Goal: Task Accomplishment & Management: Manage account settings

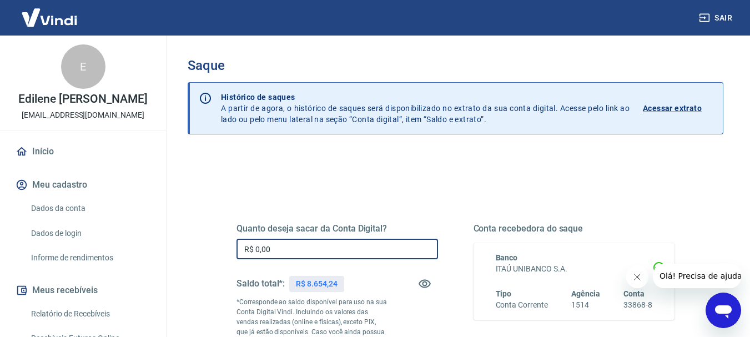
drag, startPoint x: 287, startPoint y: 248, endPoint x: 182, endPoint y: 240, distance: 105.7
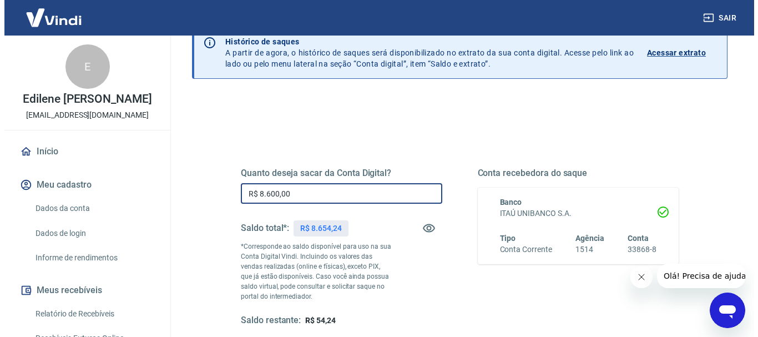
scroll to position [167, 0]
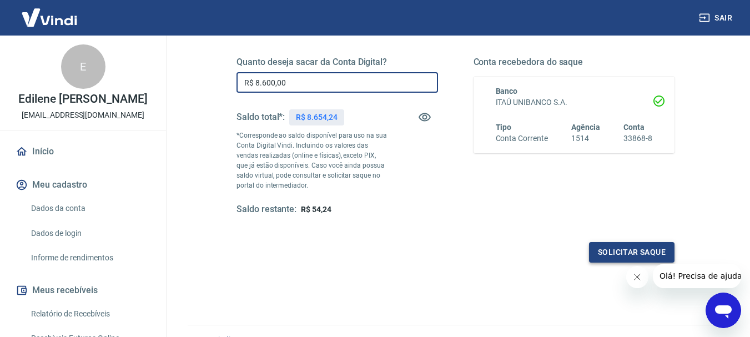
type input "R$ 8.600,00"
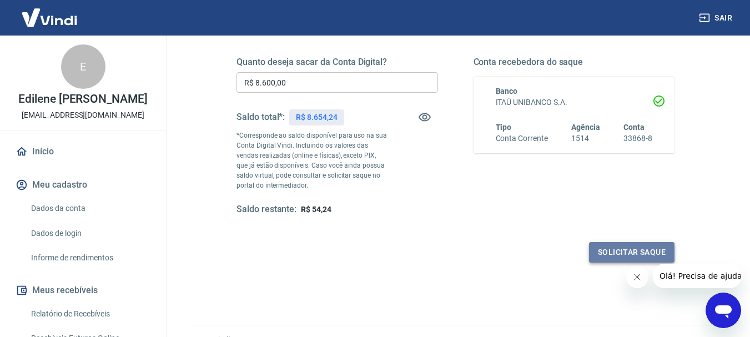
click at [603, 254] on button "Solicitar saque" at bounding box center [631, 252] width 85 height 21
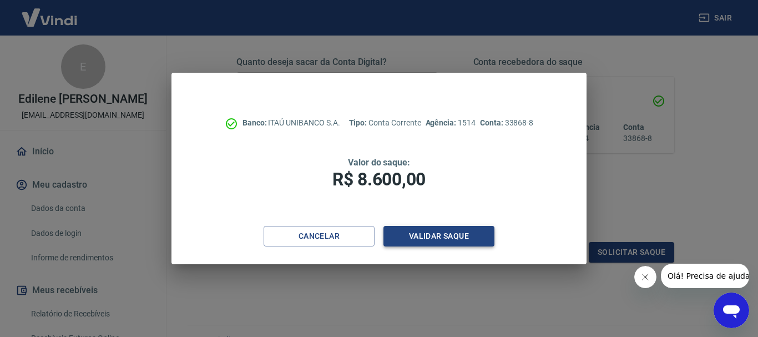
click at [457, 236] on button "Validar saque" at bounding box center [439, 236] width 111 height 21
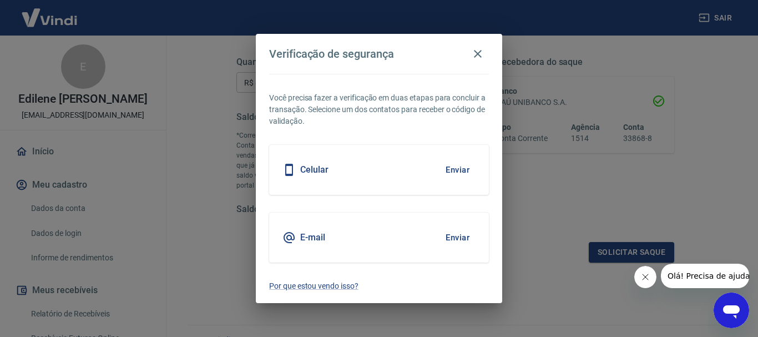
click at [453, 157] on div "Celular Enviar" at bounding box center [379, 170] width 220 height 50
click at [451, 163] on button "Enviar" at bounding box center [458, 169] width 36 height 23
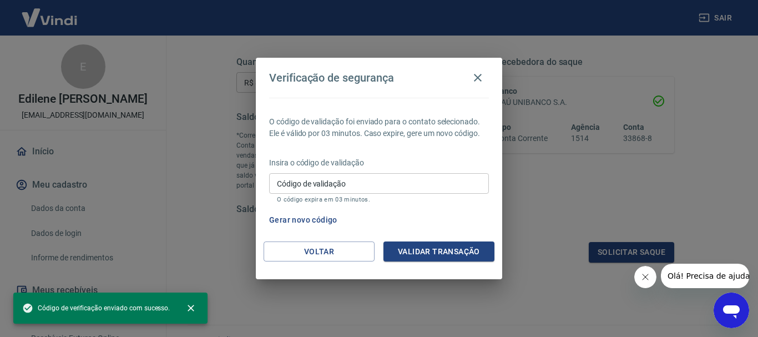
click at [320, 188] on input "Código de validação" at bounding box center [379, 183] width 220 height 21
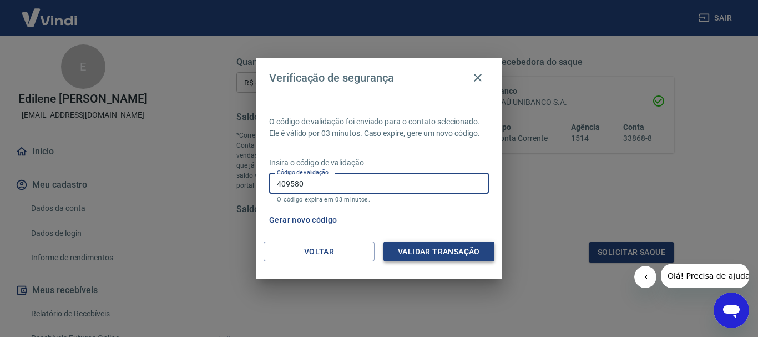
type input "409580"
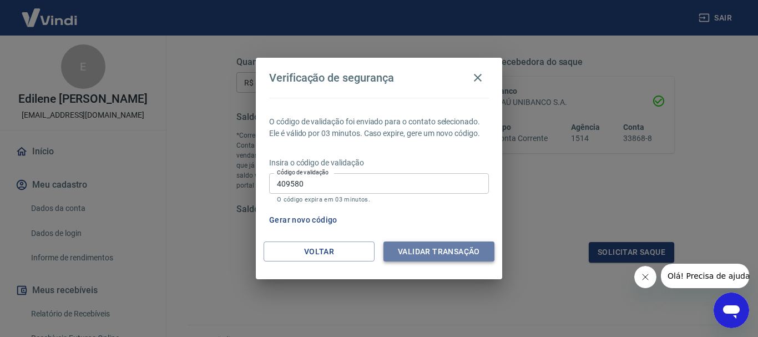
click at [475, 251] on button "Validar transação" at bounding box center [439, 251] width 111 height 21
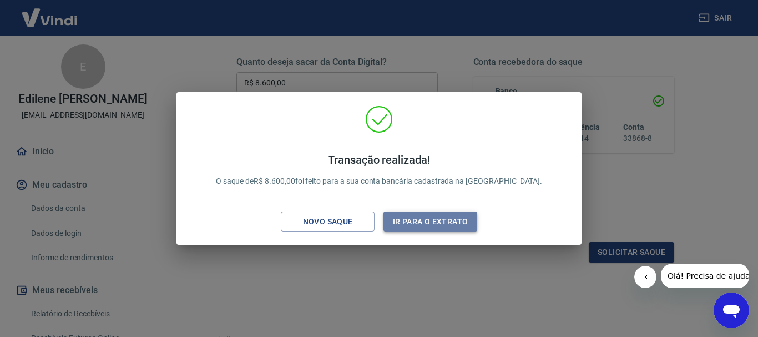
click at [443, 218] on button "Ir para o extrato" at bounding box center [431, 221] width 94 height 21
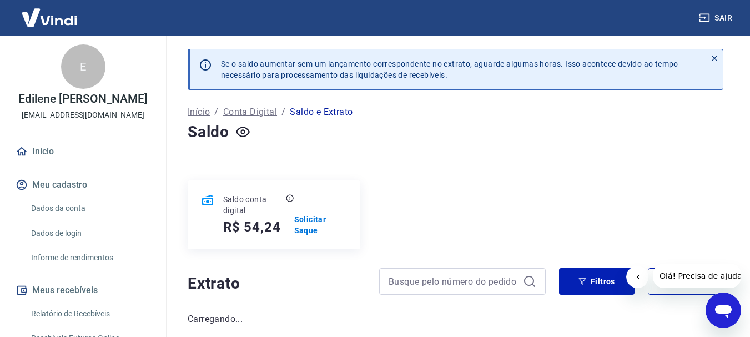
click at [725, 14] on button "Sair" at bounding box center [717, 18] width 40 height 21
